Goal: Task Accomplishment & Management: Complete application form

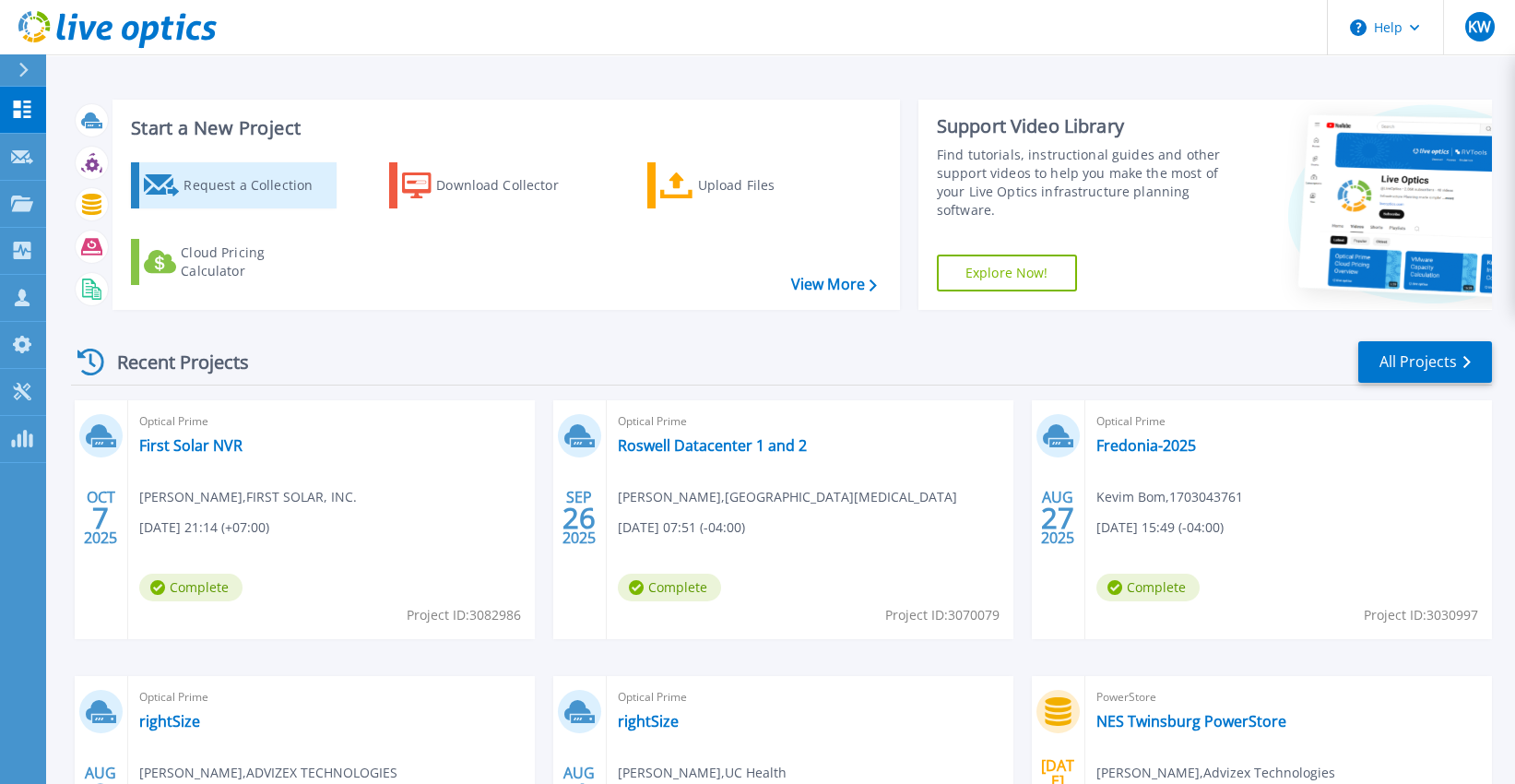
click at [226, 177] on div "Request a Collection" at bounding box center [258, 186] width 148 height 37
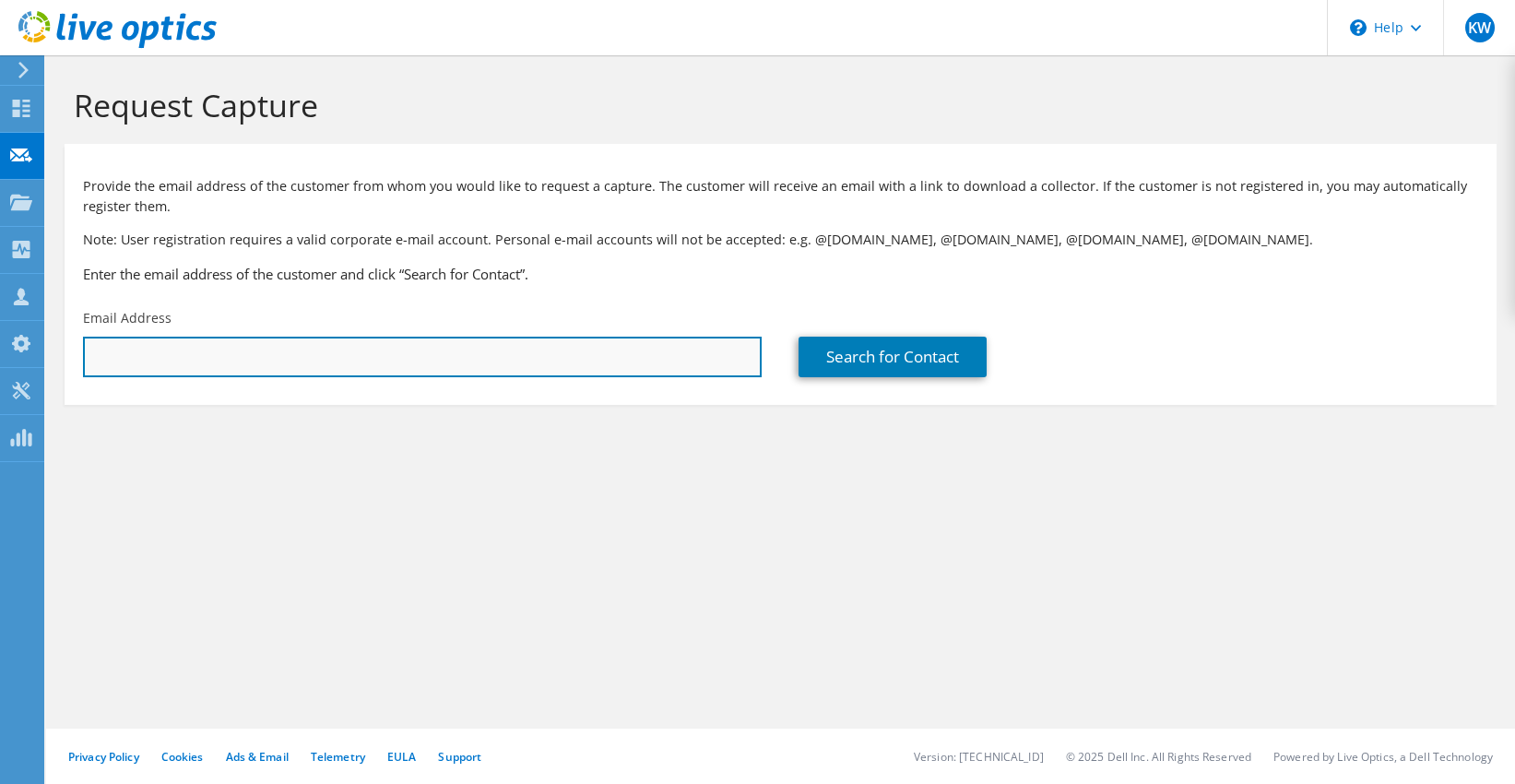
click at [397, 348] on input "text" at bounding box center [422, 357] width 679 height 41
drag, startPoint x: 388, startPoint y: 356, endPoint x: 0, endPoint y: 338, distance: 388.4
click at [0, 338] on div "KW Partner Team Member Keith Wernimont kwernimont@advizex.com ADVIZEX TECHNOLOG…" at bounding box center [757, 392] width 1515 height 784
type input "k"
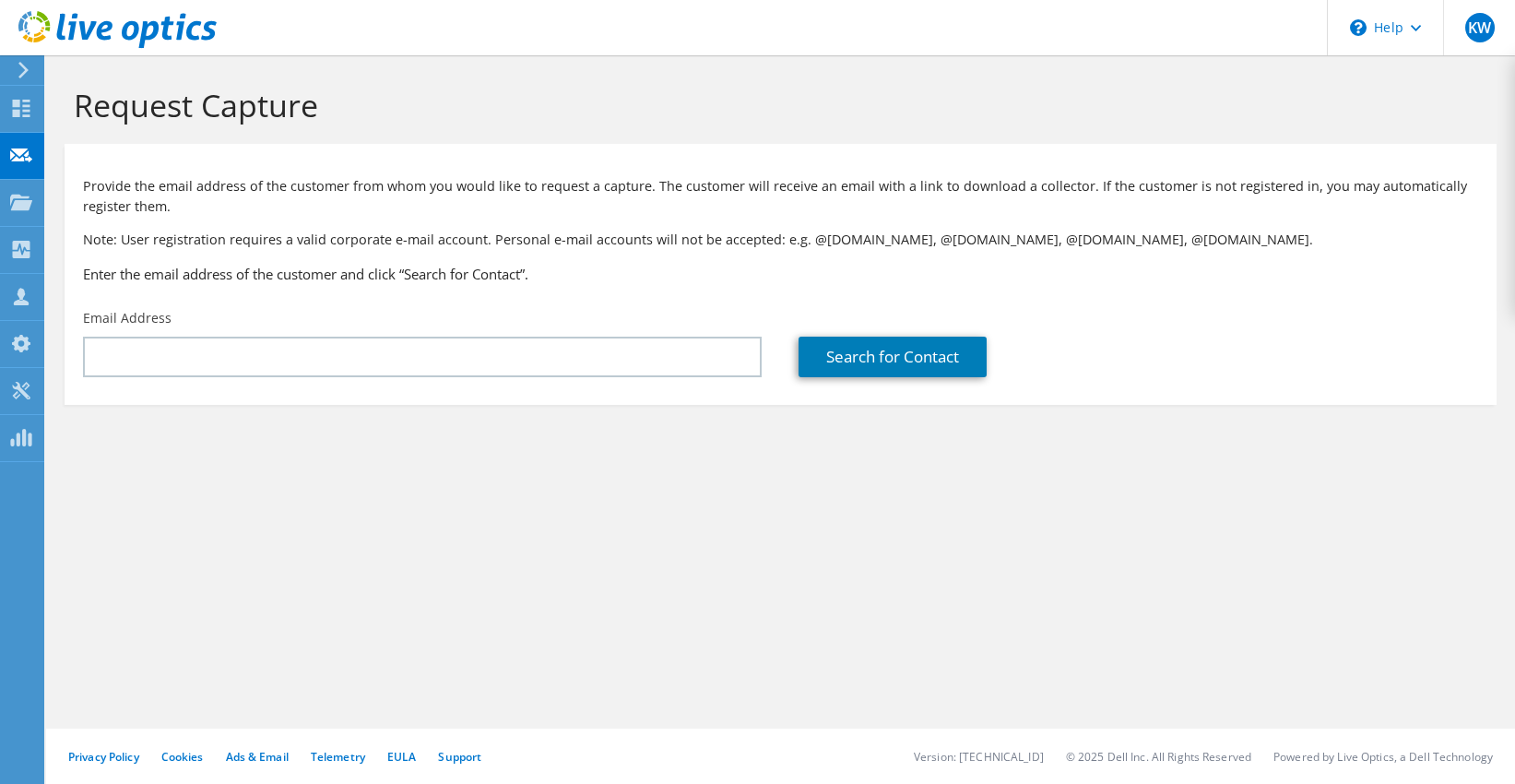
click at [115, 28] on icon at bounding box center [118, 29] width 198 height 38
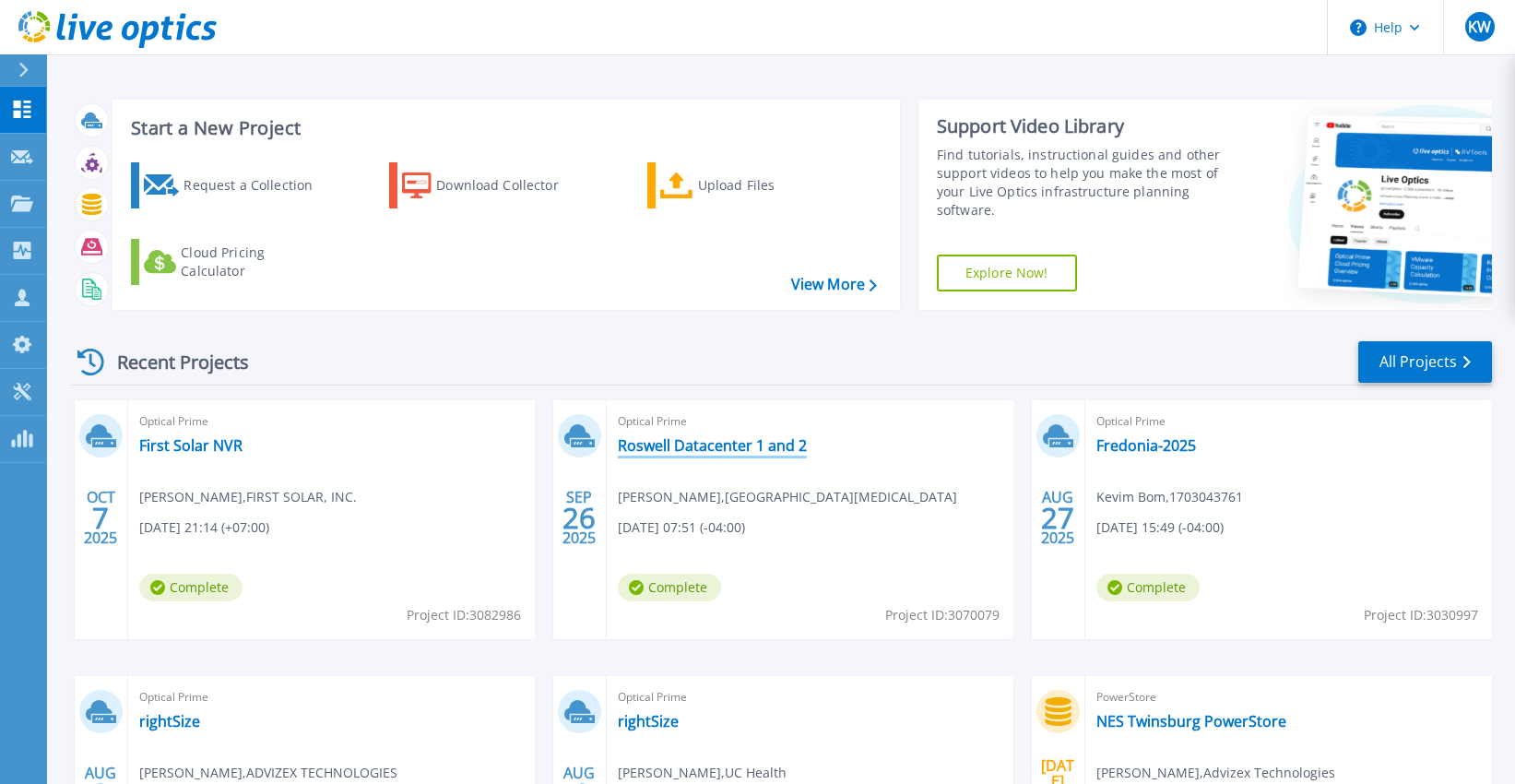
click at [663, 451] on link "Roswell Datacenter 1 and 2" at bounding box center [712, 445] width 189 height 18
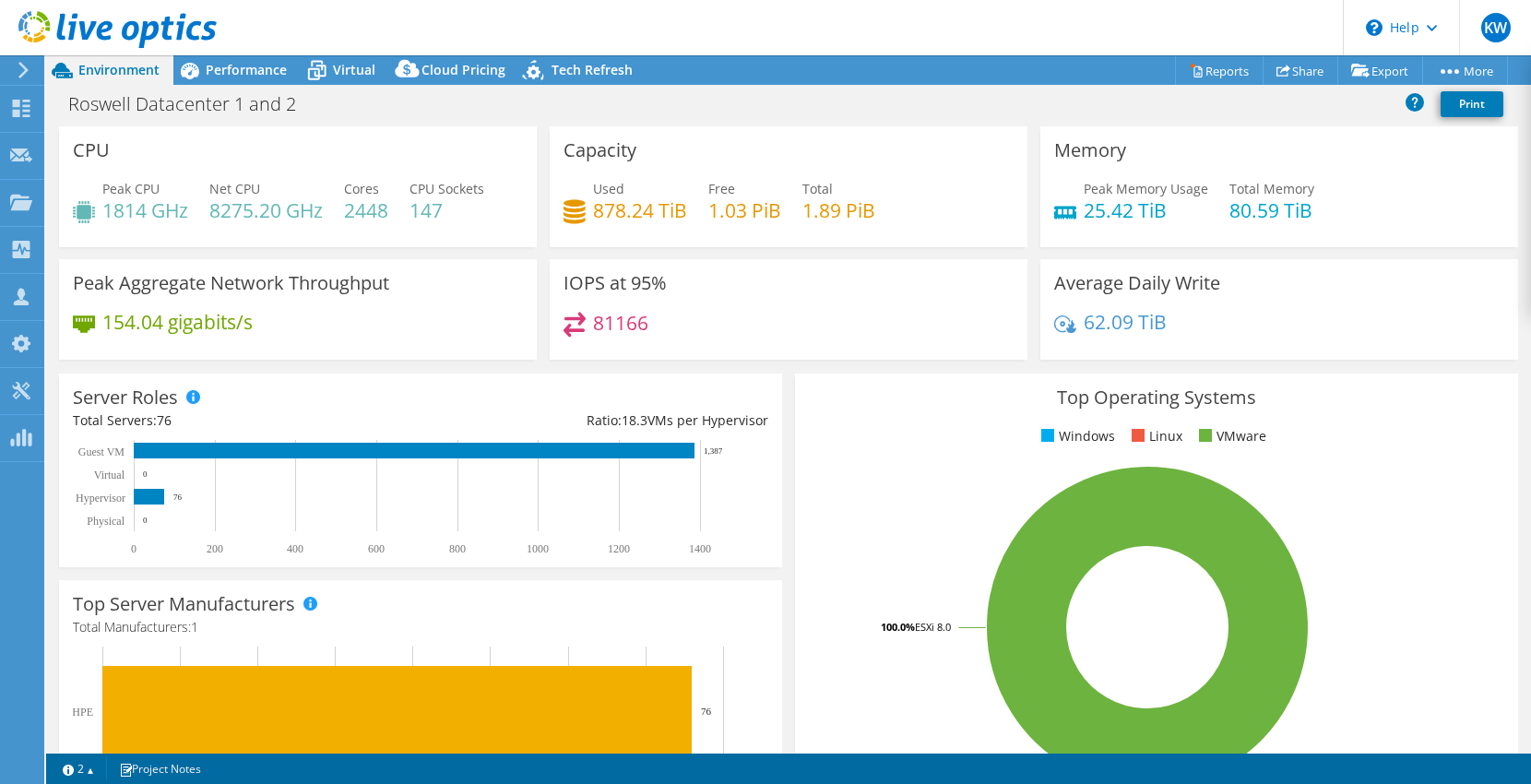
select select "USD"
click at [239, 75] on span "Performance" at bounding box center [245, 70] width 81 height 18
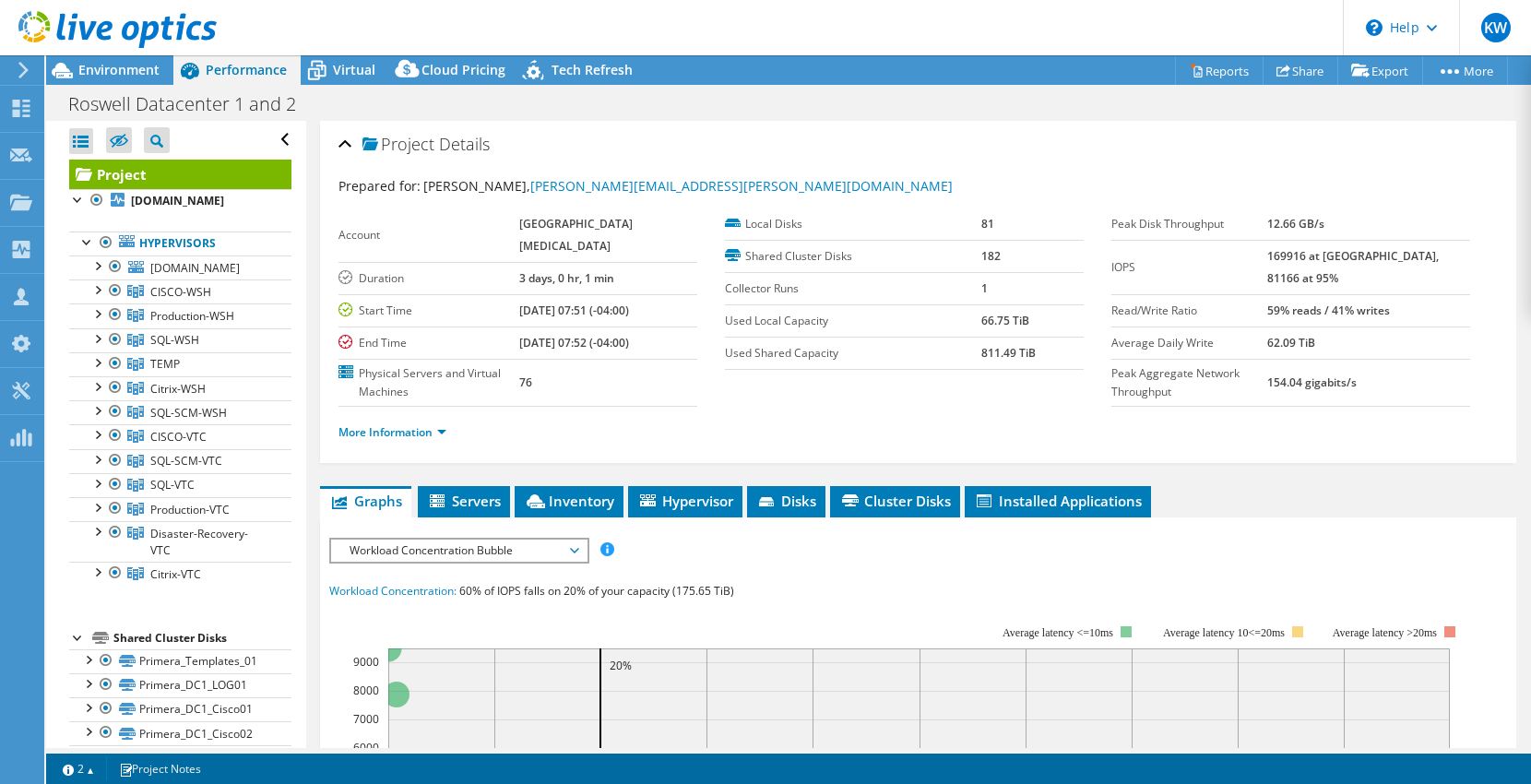
click at [111, 24] on use at bounding box center [118, 29] width 199 height 37
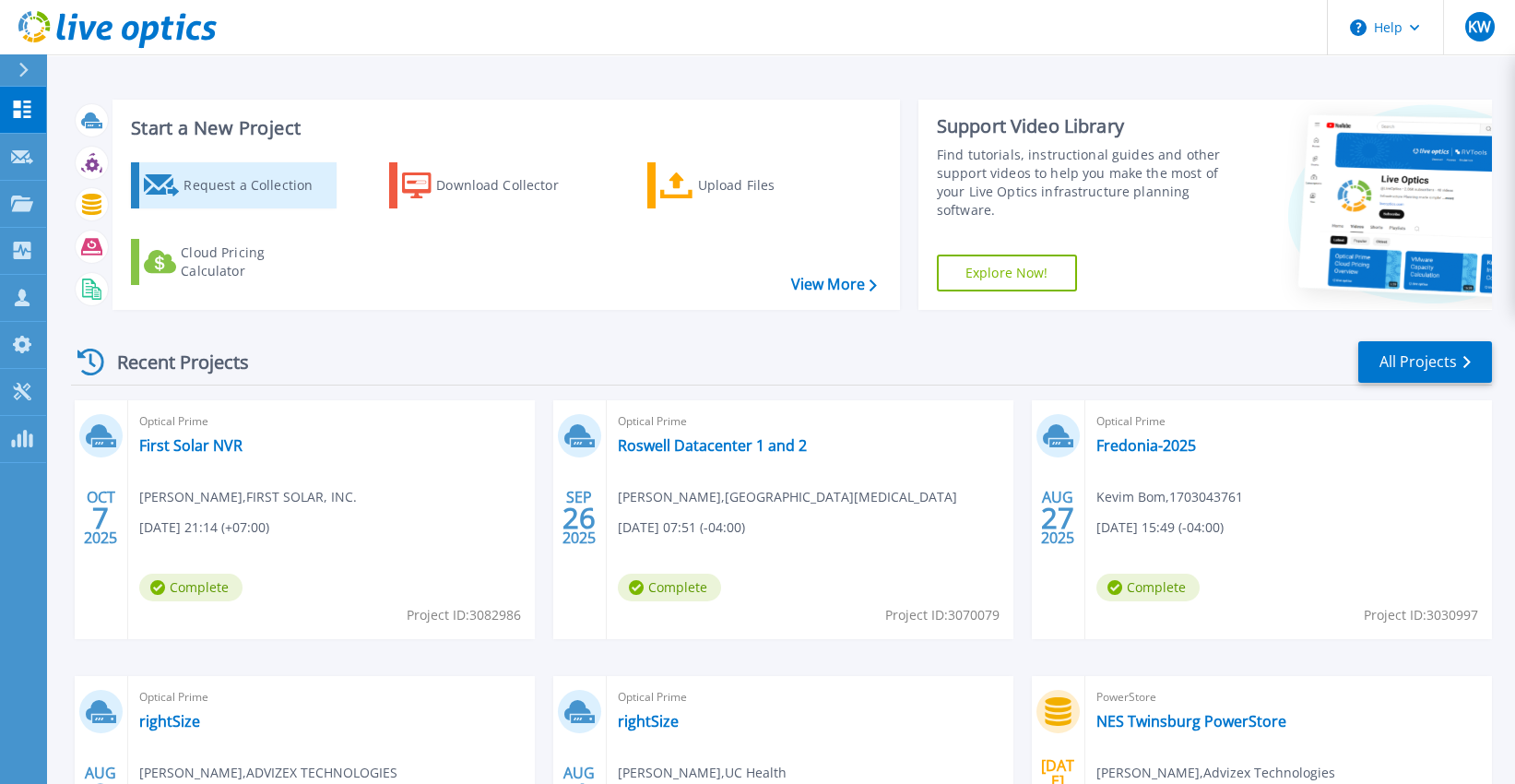
click at [250, 186] on div "Request a Collection" at bounding box center [258, 186] width 148 height 37
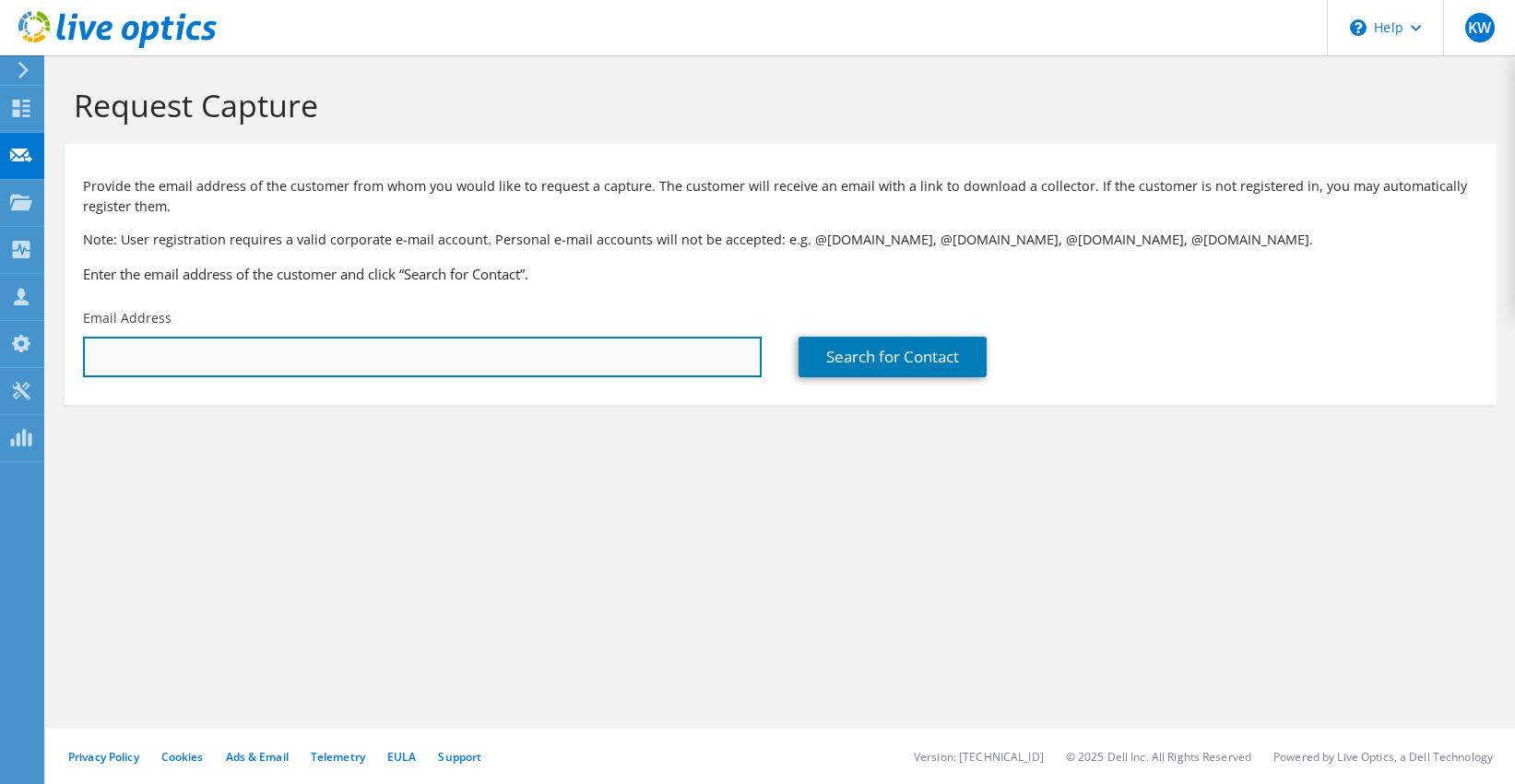
click at [497, 355] on input "text" at bounding box center [422, 357] width 679 height 41
paste input "[PERSON_NAME][EMAIL_ADDRESS][PERSON_NAME][DOMAIN_NAME]"
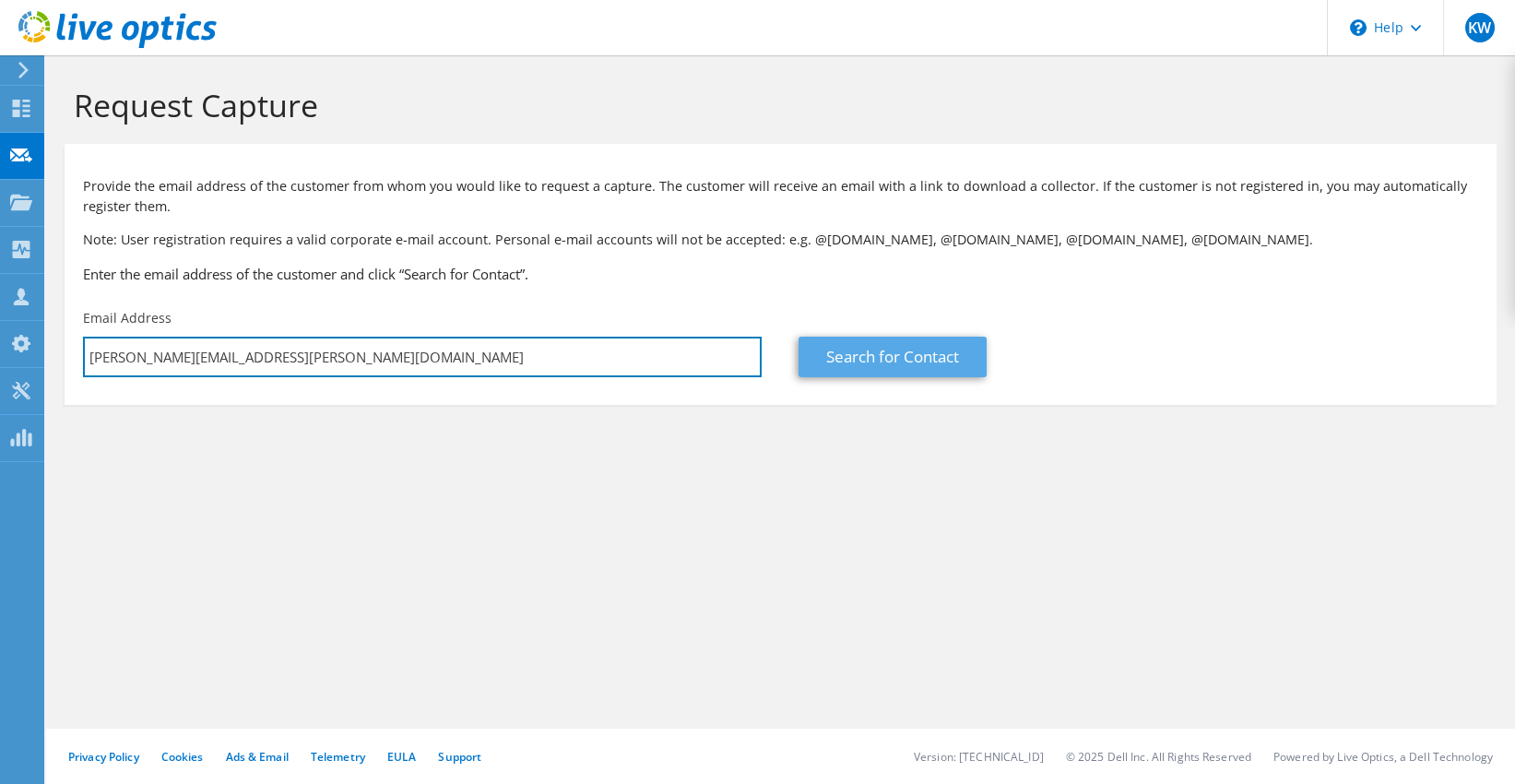
type input "[PERSON_NAME][EMAIL_ADDRESS][PERSON_NAME][DOMAIN_NAME]"
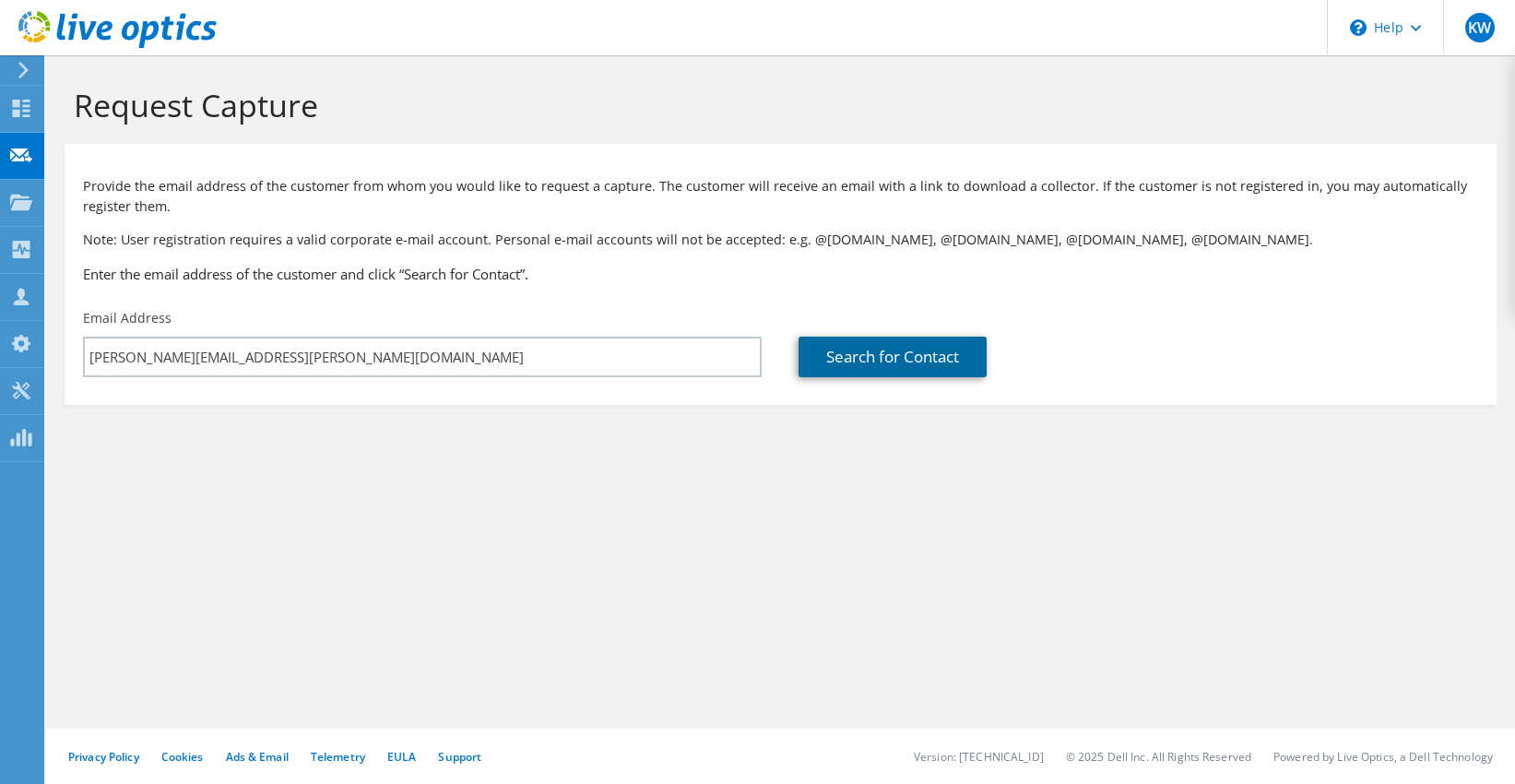
click at [883, 358] on link "Search for Contact" at bounding box center [892, 357] width 188 height 41
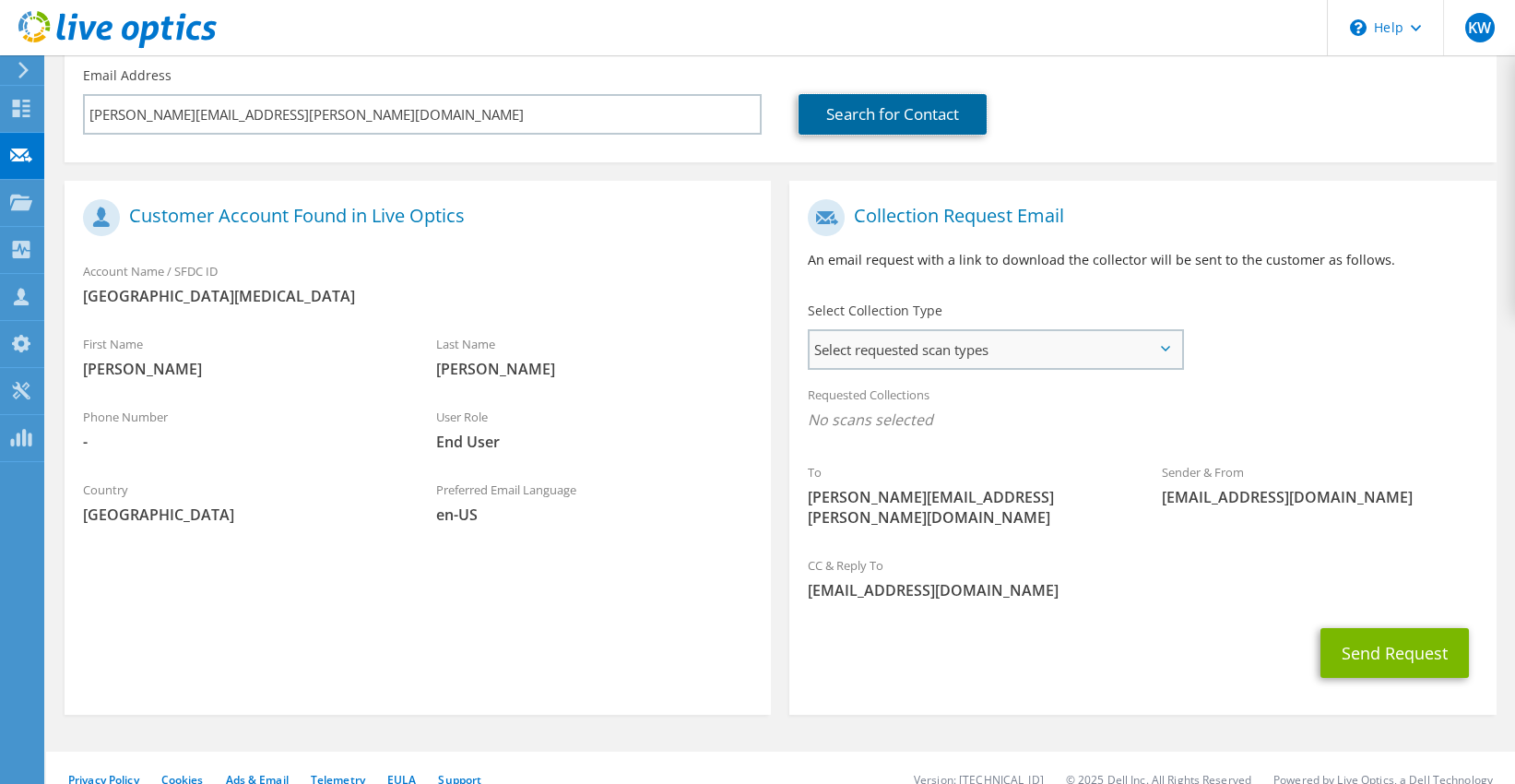
scroll to position [244, 0]
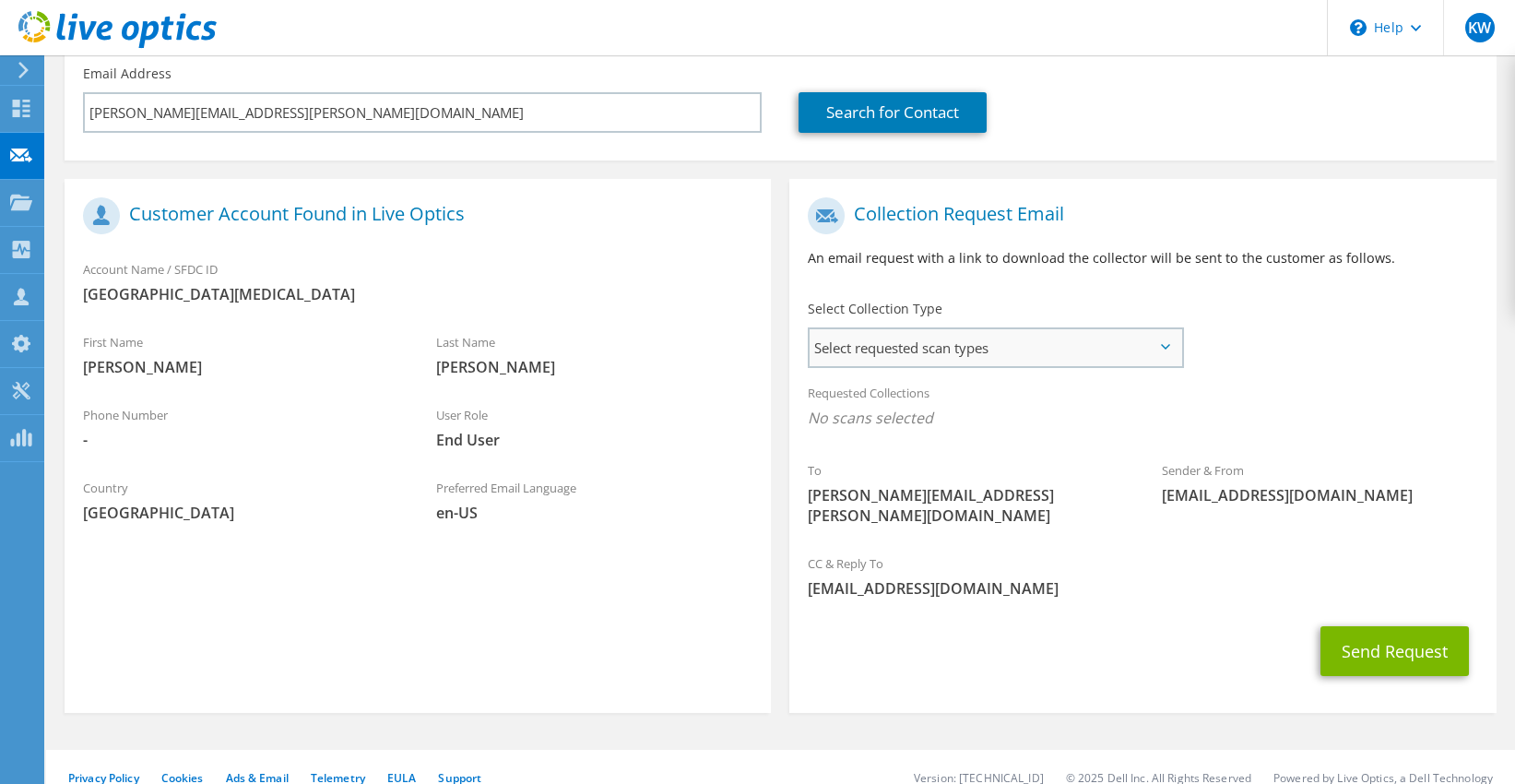
click at [1164, 351] on span "Select requested scan types" at bounding box center [995, 347] width 372 height 37
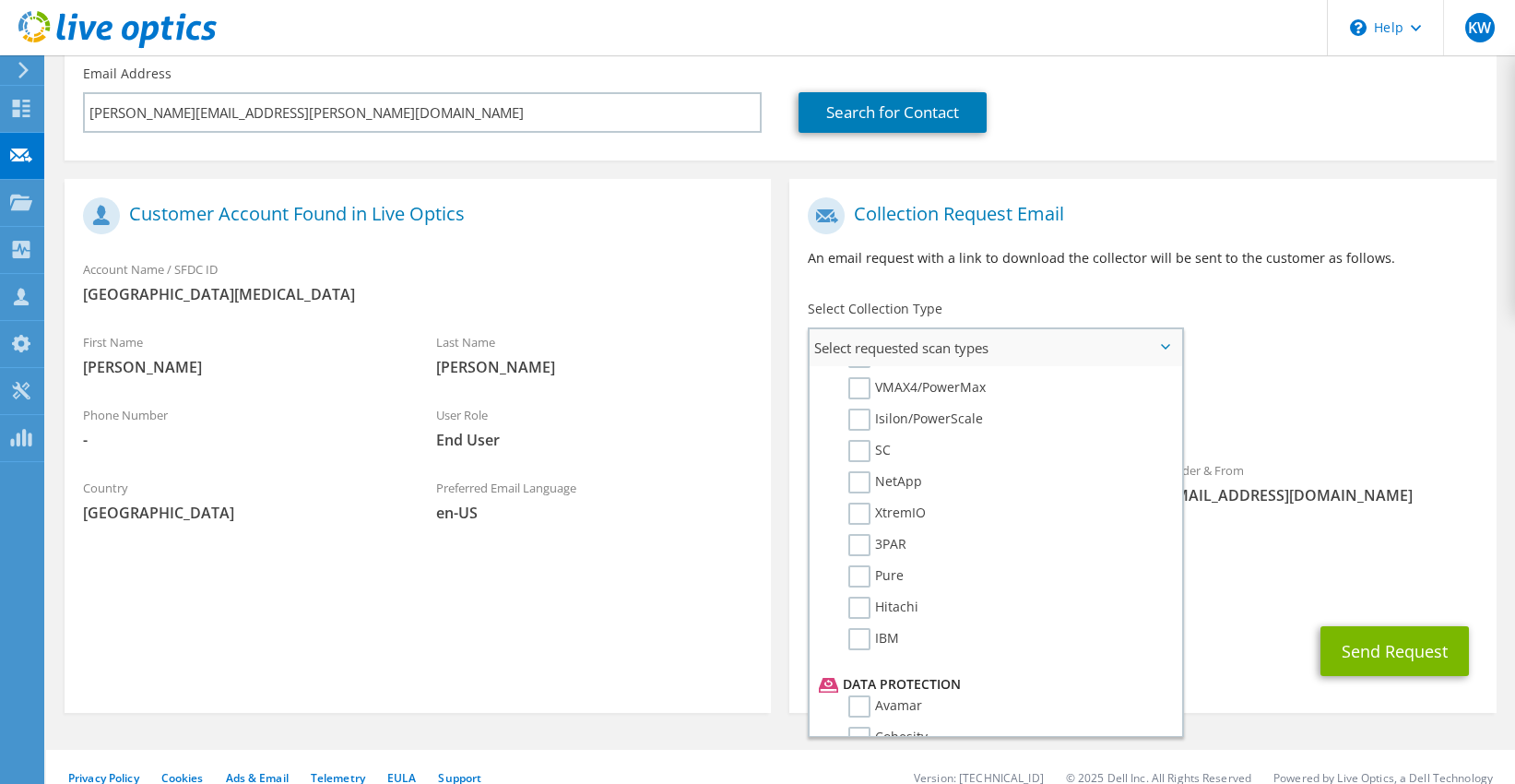
scroll to position [512, 0]
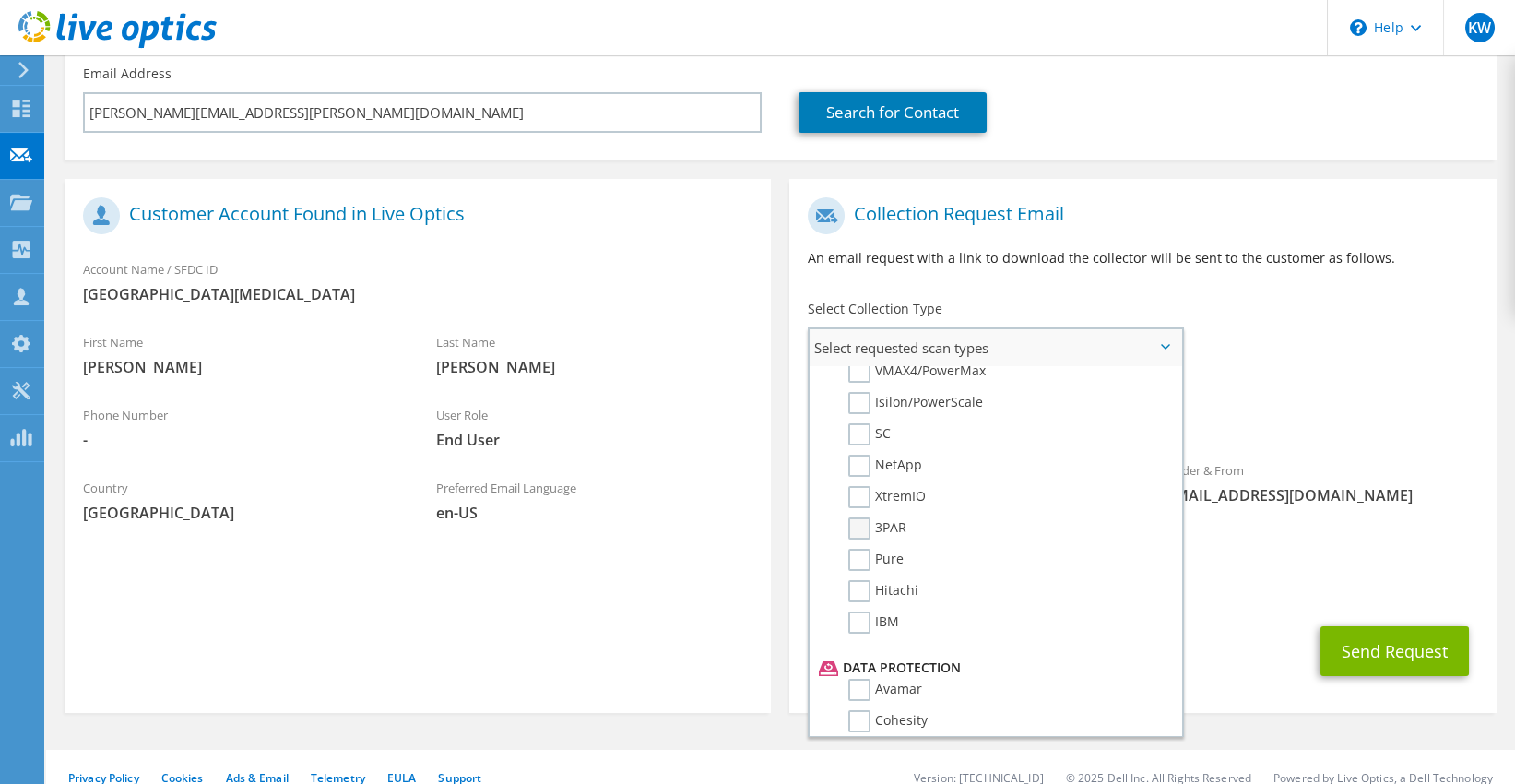
click at [859, 517] on label "3PAR" at bounding box center [878, 528] width 58 height 22
click at [0, 0] on input "3PAR" at bounding box center [0, 0] width 0 height 0
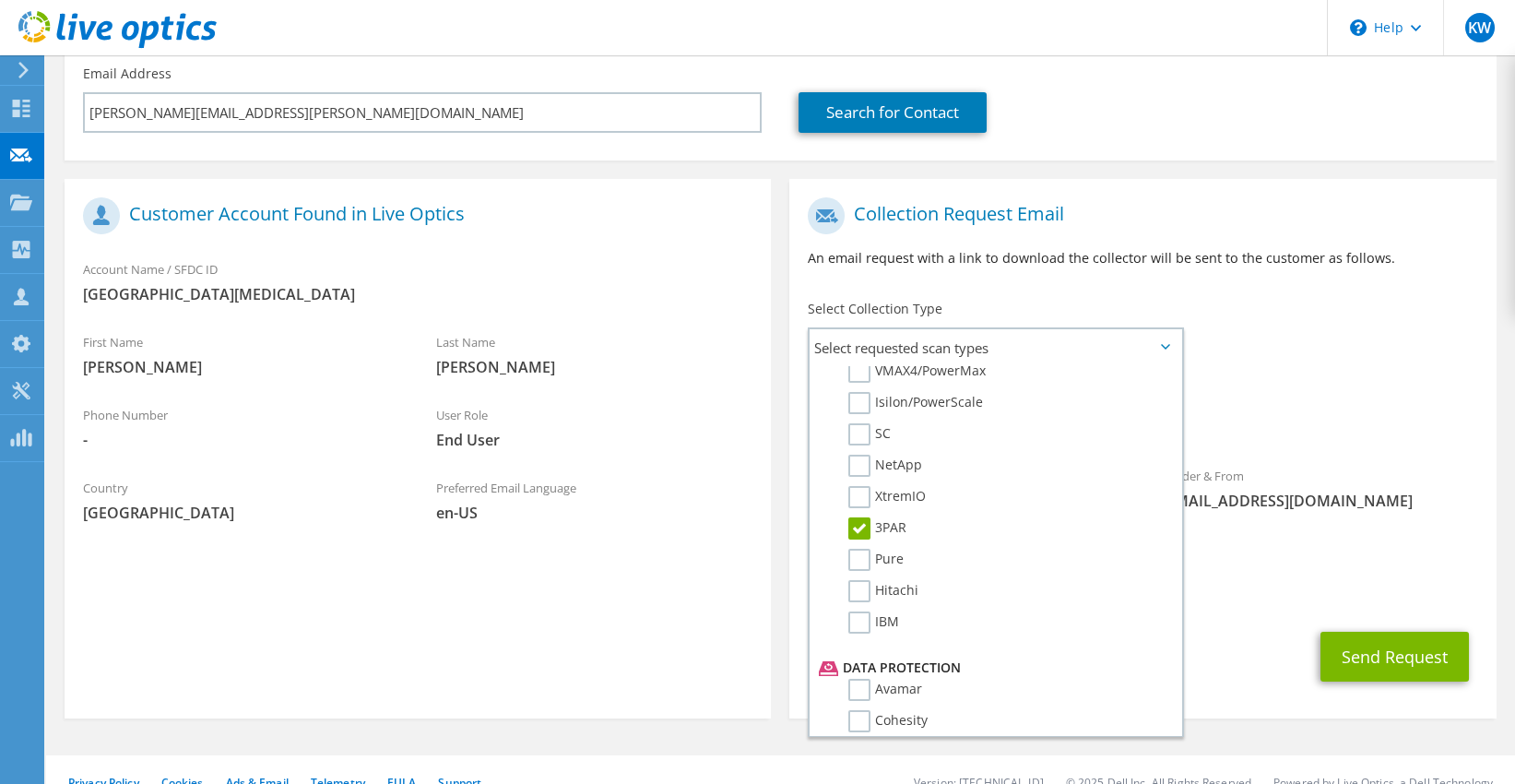
click at [1393, 355] on div "To [PERSON_NAME][EMAIL_ADDRESS][PERSON_NAME][DOMAIN_NAME] Sender & From [EMAIL_…" at bounding box center [1142, 369] width 706 height 362
